Goal: Obtain resource: Obtain resource

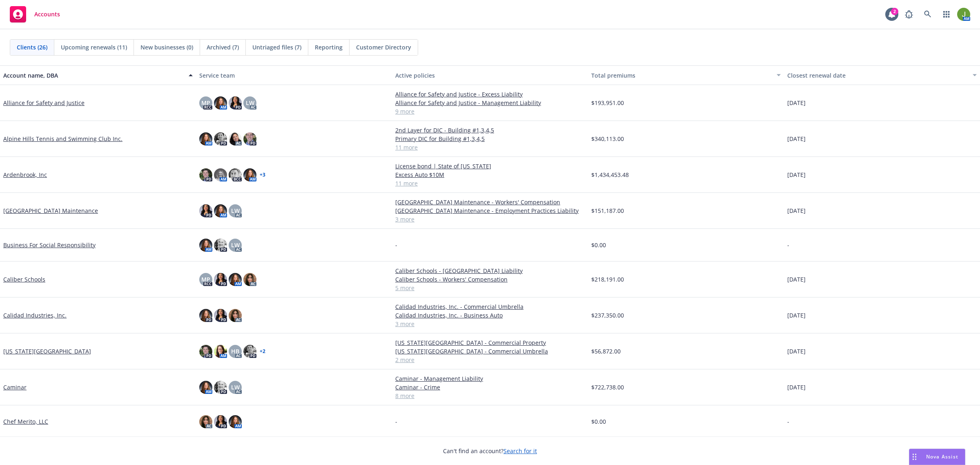
click at [62, 104] on link "Alliance for Safety and Justice" at bounding box center [43, 102] width 81 height 9
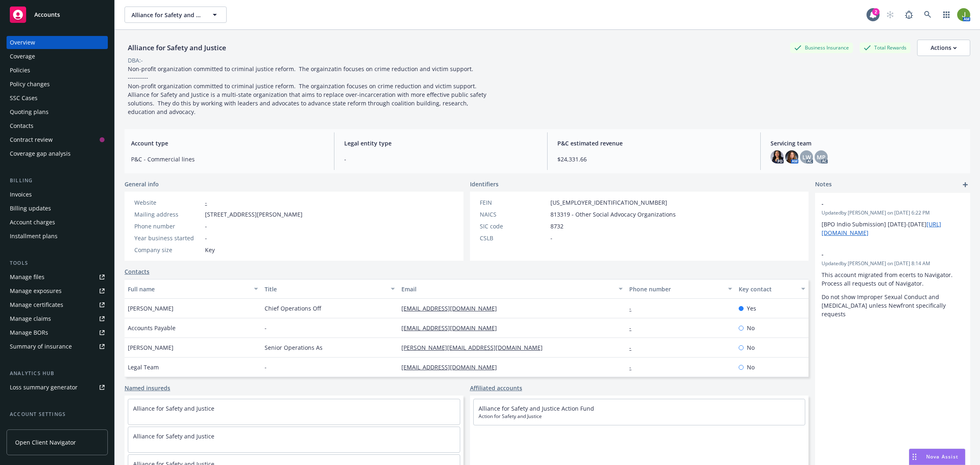
click at [57, 113] on div "Quoting plans" at bounding box center [57, 111] width 95 height 13
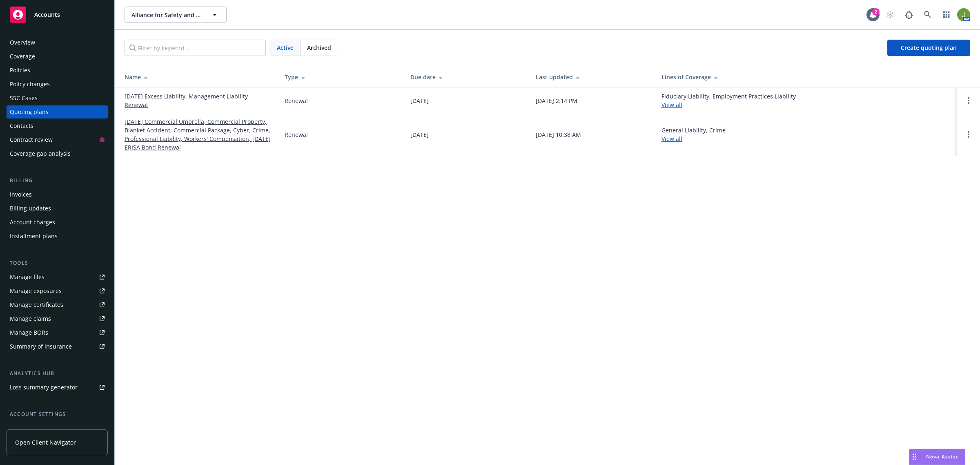
click at [178, 94] on link "[DATE] Excess Liability, Management Liability Renewal" at bounding box center [198, 100] width 147 height 17
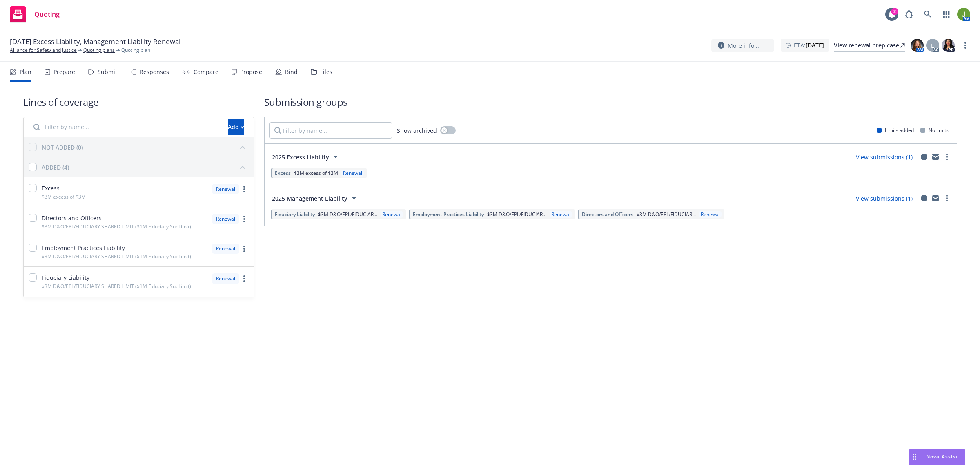
click at [321, 70] on div "Files" at bounding box center [326, 72] width 12 height 7
